Goal: Find specific page/section: Find specific page/section

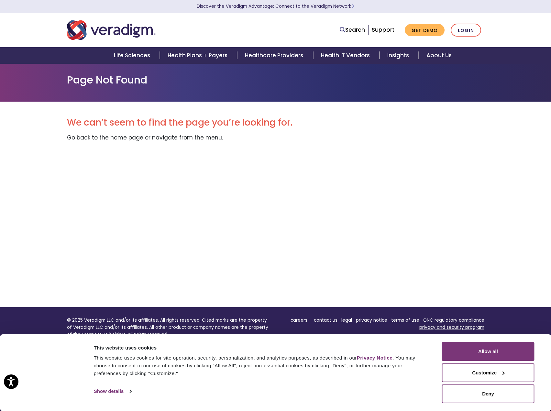
drag, startPoint x: 113, startPoint y: 28, endPoint x: 310, endPoint y: 148, distance: 230.7
click at [330, 192] on div "We can’t seem to find the page you’re looking for. Go back to the home page or …" at bounding box center [275, 204] width 417 height 205
